Goal: Task Accomplishment & Management: Manage account settings

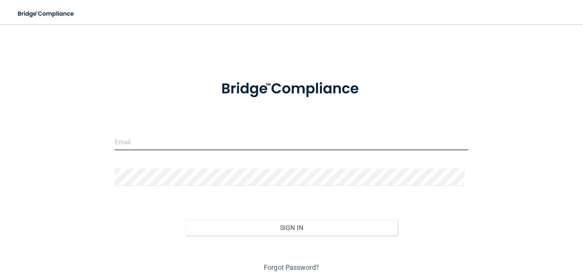
click at [132, 145] on input "email" at bounding box center [292, 141] width 354 height 17
type input "[EMAIL_ADDRESS][DOMAIN_NAME]"
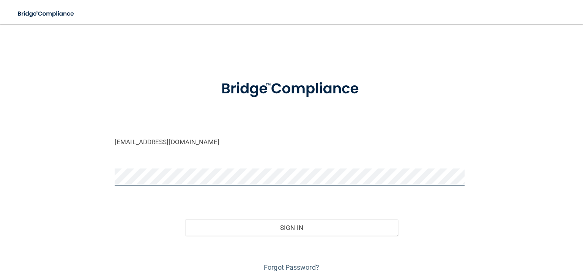
click at [185, 219] on button "Sign In" at bounding box center [291, 227] width 212 height 17
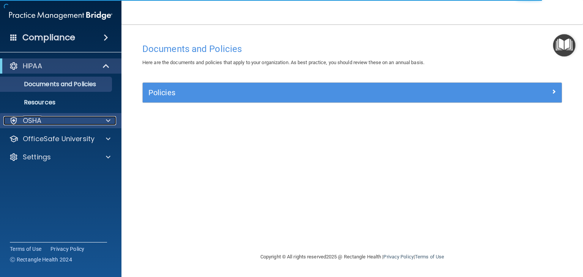
click at [73, 120] on div "OSHA" at bounding box center [50, 120] width 94 height 9
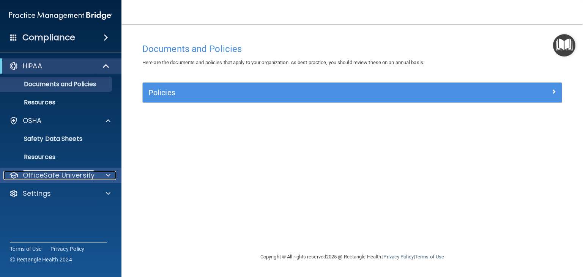
click at [76, 176] on p "OfficeSafe University" at bounding box center [59, 175] width 72 height 9
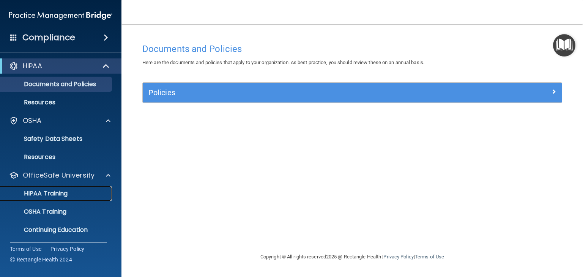
click at [83, 191] on div "HIPAA Training" at bounding box center [57, 194] width 104 height 8
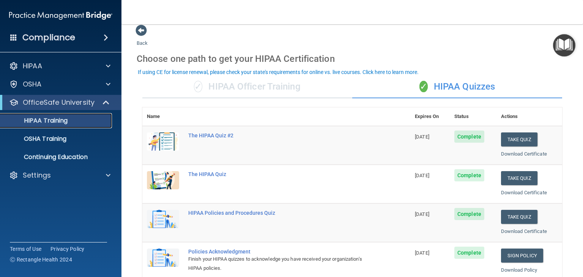
scroll to position [5, 0]
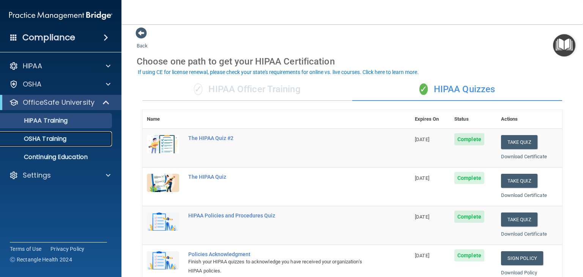
click at [51, 141] on p "OSHA Training" at bounding box center [35, 139] width 61 height 8
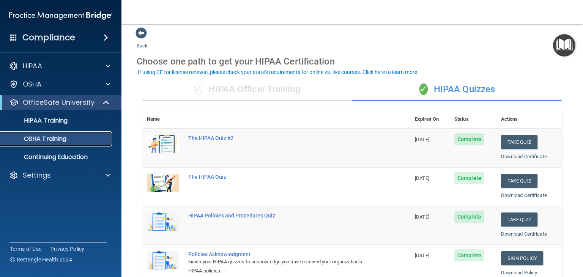
click at [51, 141] on p "OSHA Training" at bounding box center [35, 139] width 61 height 8
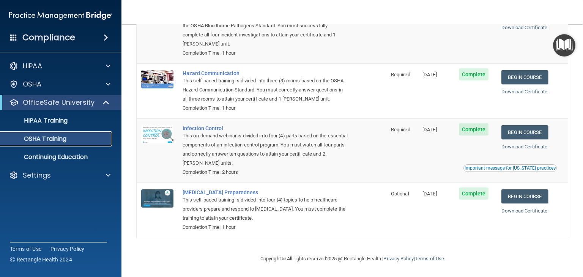
scroll to position [86, 0]
click at [43, 156] on p "Continuing Education" at bounding box center [57, 157] width 104 height 8
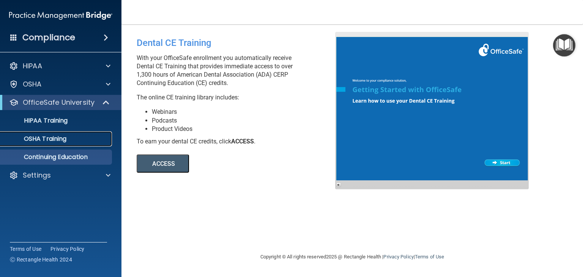
click at [47, 141] on p "OSHA Training" at bounding box center [35, 139] width 61 height 8
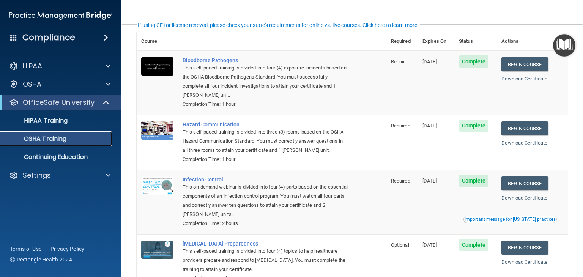
scroll to position [36, 0]
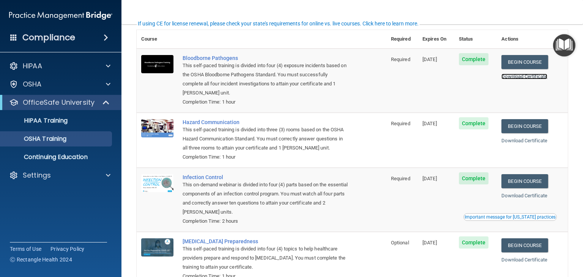
click at [518, 75] on link "Download Certificate" at bounding box center [524, 77] width 46 height 6
click at [525, 197] on link "Download Certificate" at bounding box center [524, 196] width 46 height 6
click at [529, 141] on link "Download Certificate" at bounding box center [524, 141] width 46 height 6
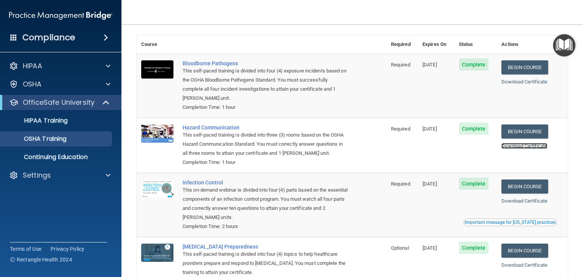
scroll to position [0, 0]
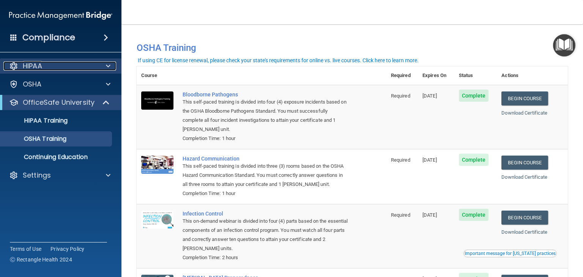
click at [47, 70] on div "HIPAA" at bounding box center [50, 65] width 94 height 9
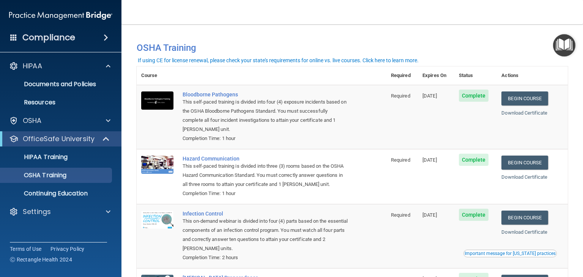
click at [64, 40] on h4 "Compliance" at bounding box center [48, 37] width 53 height 11
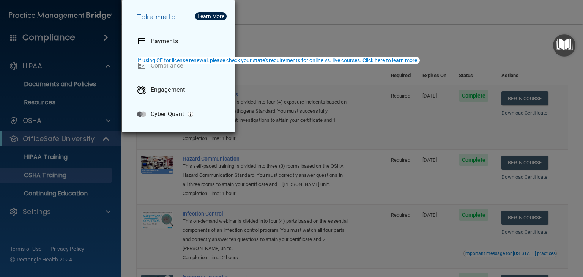
click at [67, 40] on div "Take me to: Payments Compliance Engagement Cyber Quant" at bounding box center [291, 138] width 583 height 277
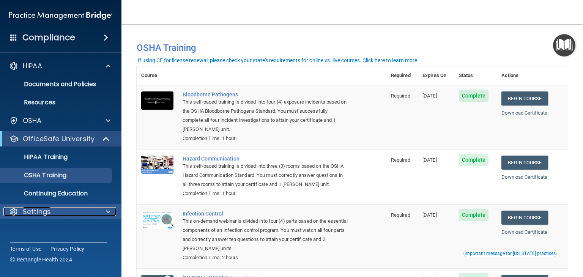
click at [44, 213] on p "Settings" at bounding box center [37, 211] width 28 height 9
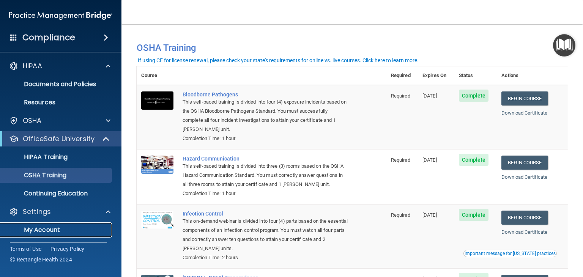
click at [47, 232] on p "My Account" at bounding box center [57, 230] width 104 height 8
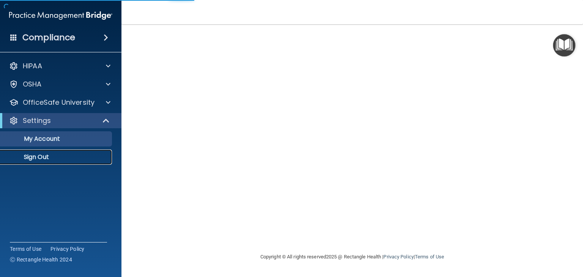
click at [35, 155] on p "Sign Out" at bounding box center [57, 157] width 104 height 8
